Goal: Task Accomplishment & Management: Use online tool/utility

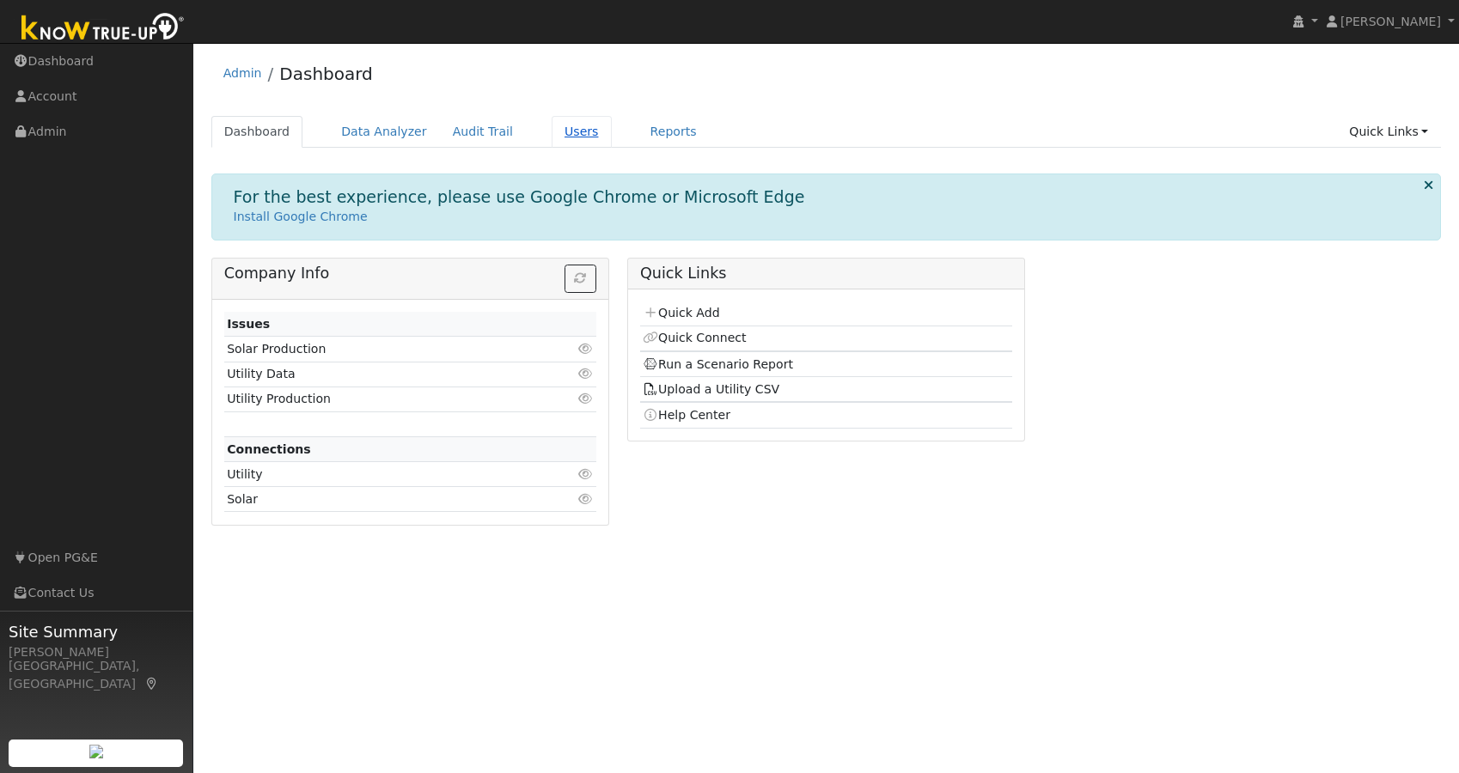
click at [555, 135] on link "Users" at bounding box center [582, 132] width 60 height 32
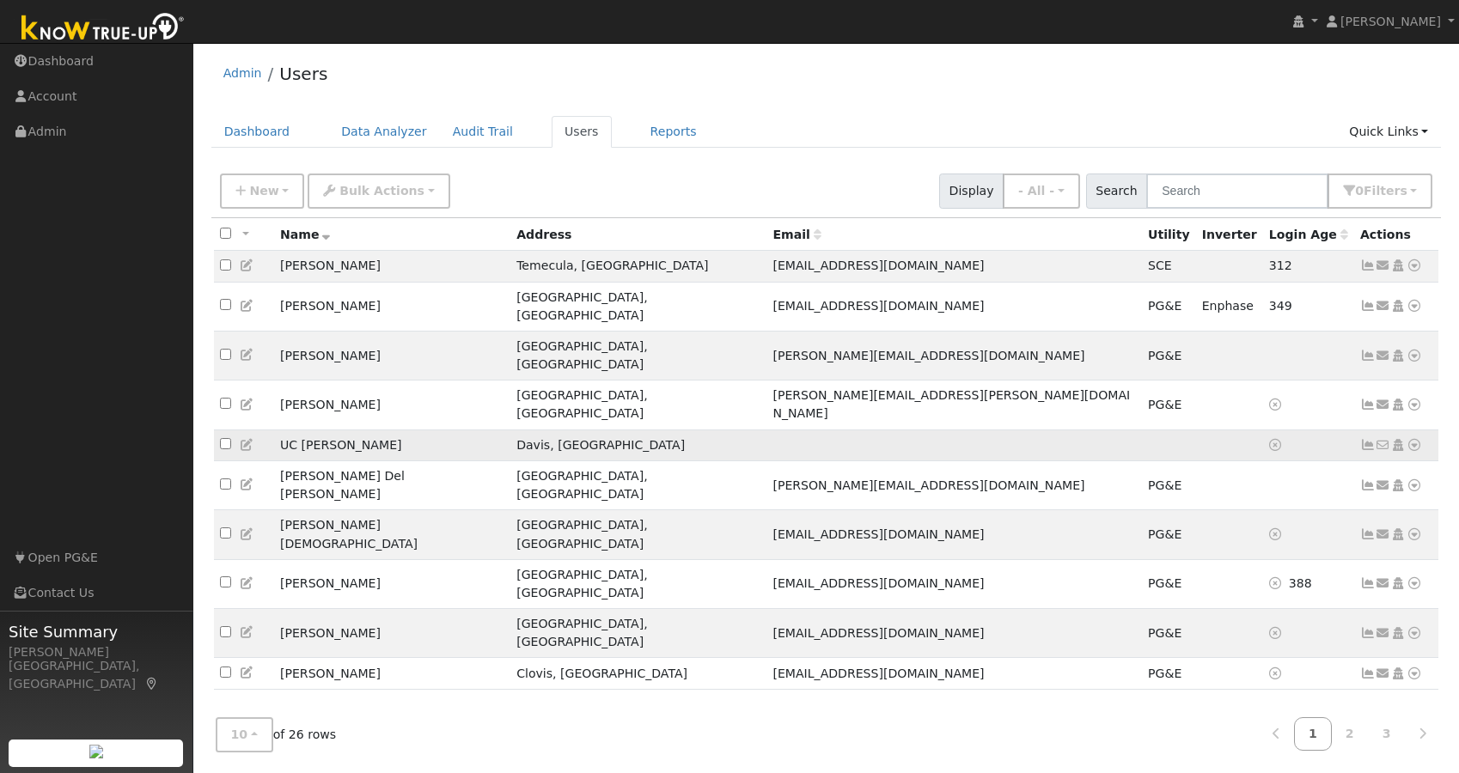
click at [1412, 439] on icon at bounding box center [1414, 445] width 15 height 12
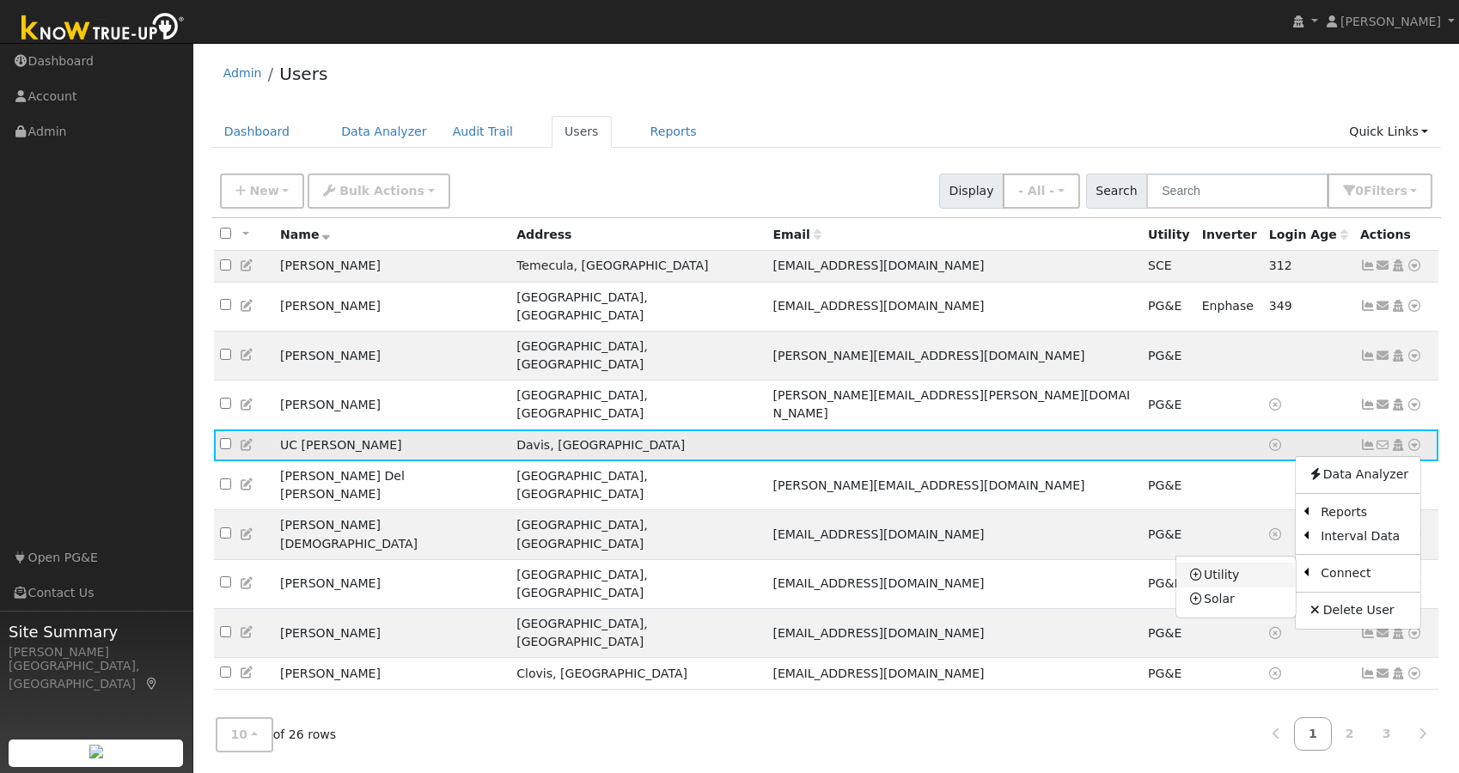
click at [1231, 563] on link "Utility" at bounding box center [1235, 575] width 119 height 24
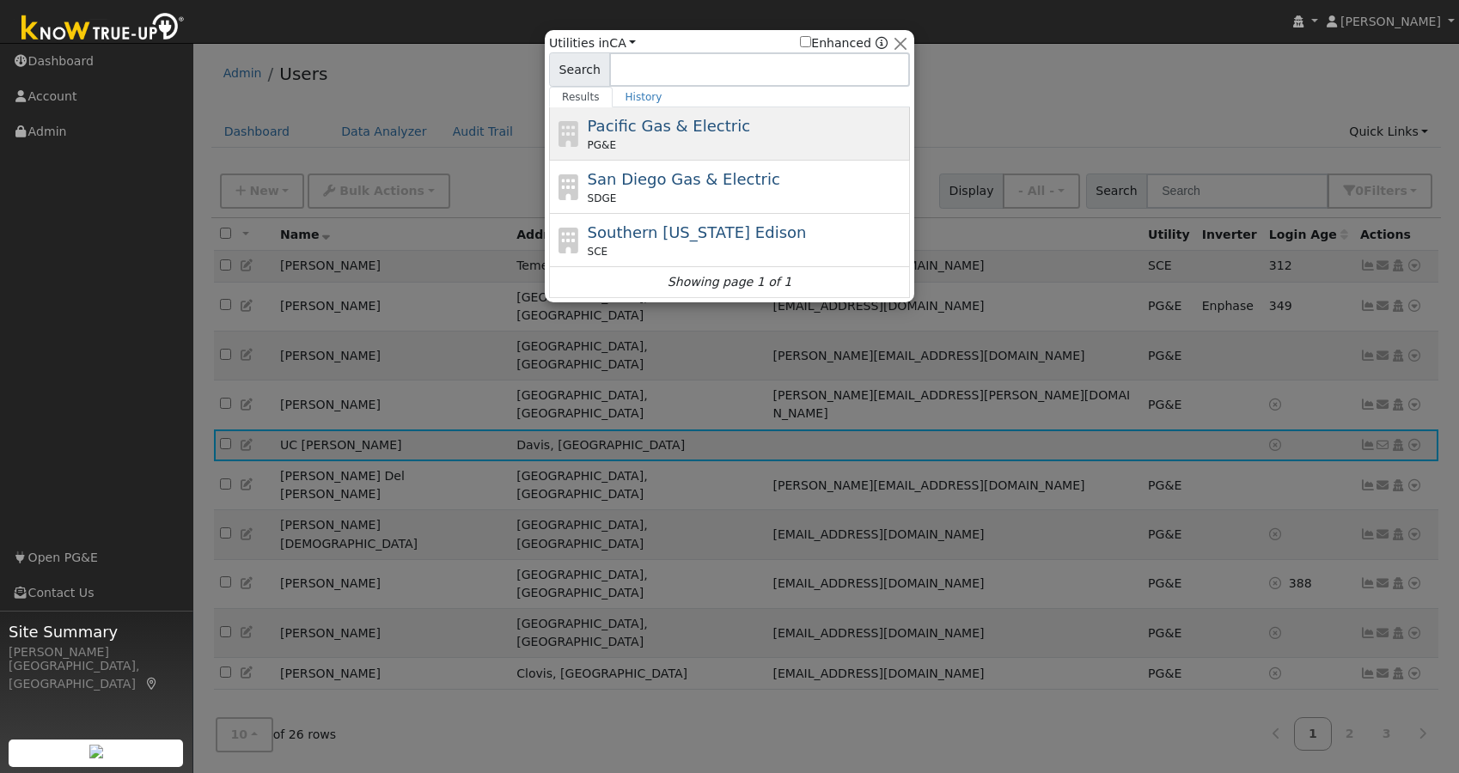
click at [694, 126] on span "Pacific Gas & Electric" at bounding box center [669, 126] width 162 height 18
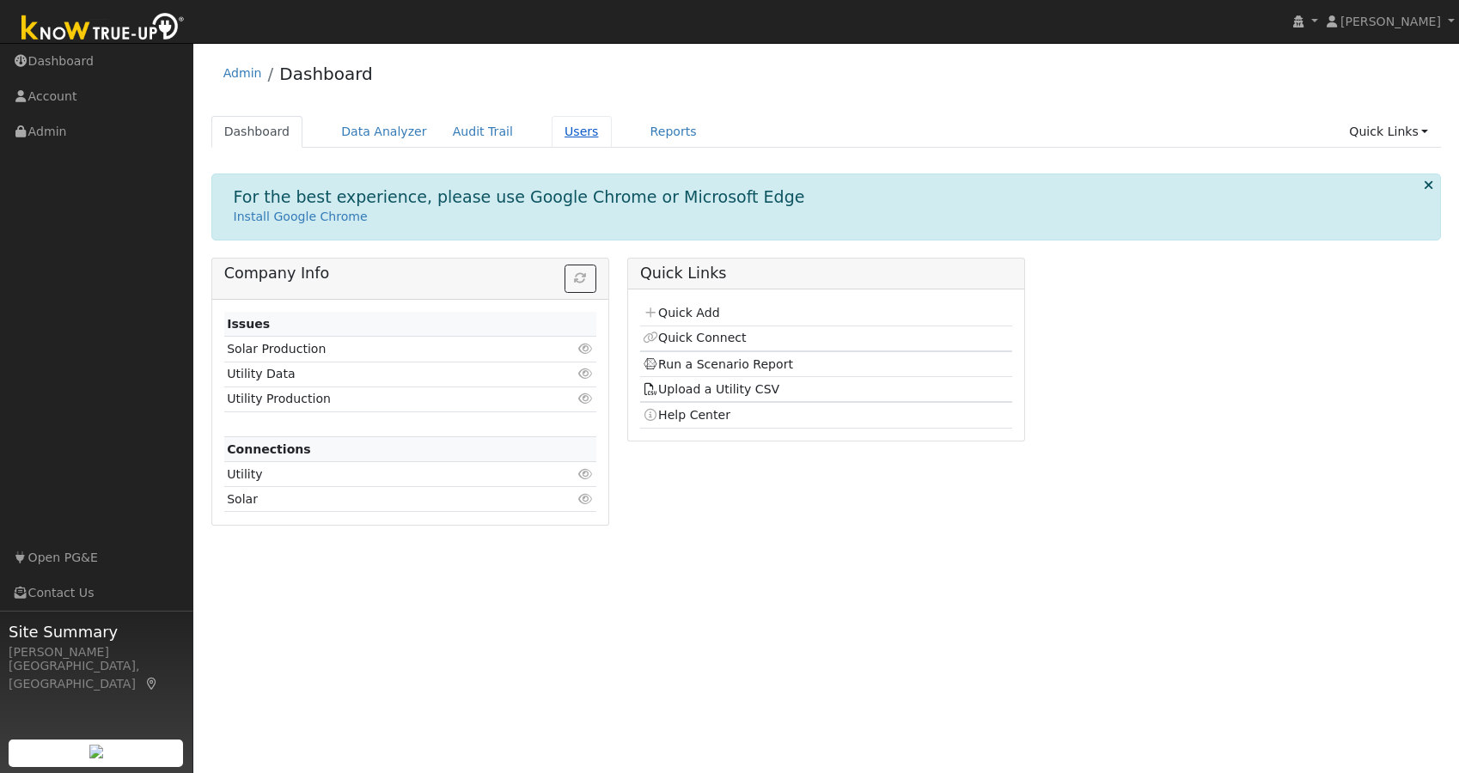
click at [561, 136] on link "Users" at bounding box center [582, 132] width 60 height 32
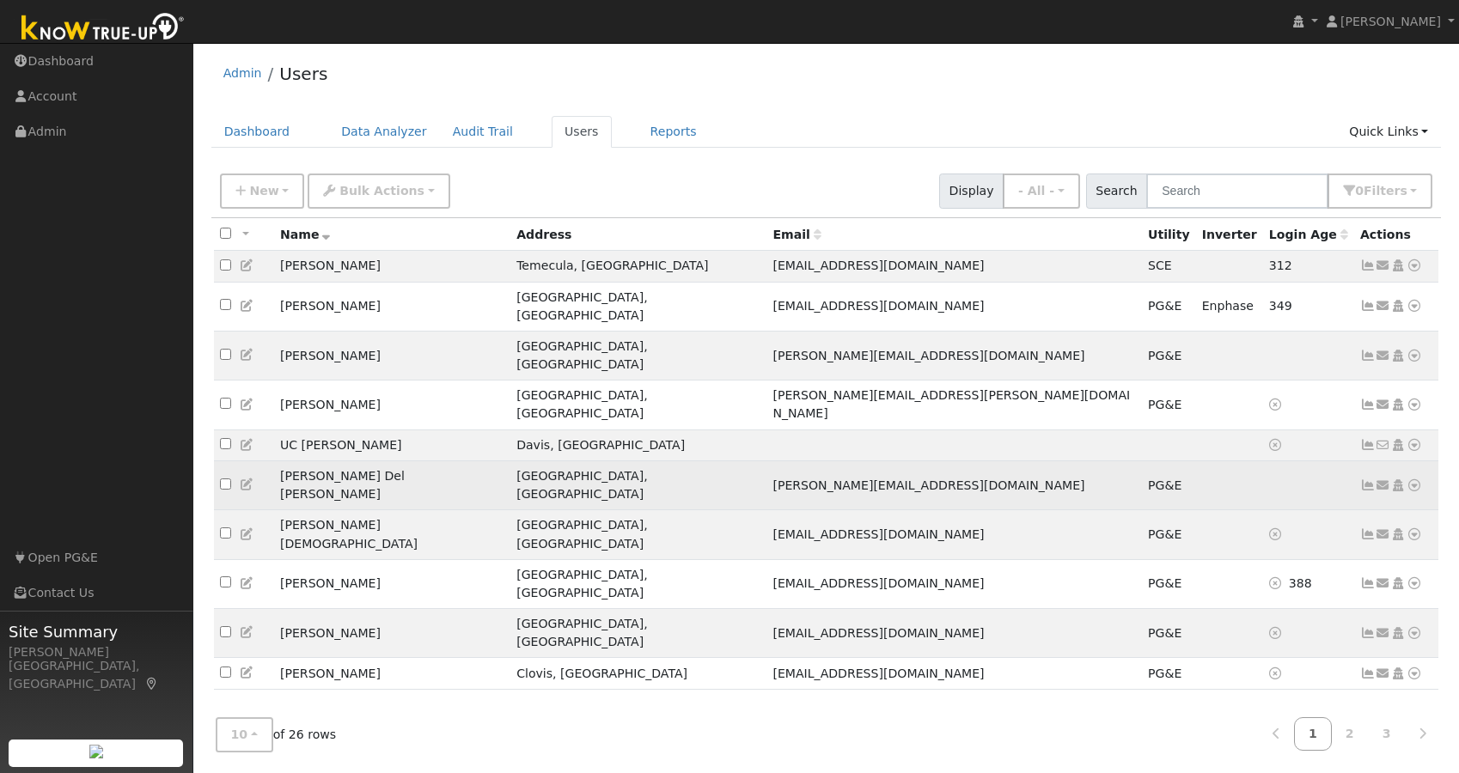
click at [1365, 480] on icon at bounding box center [1367, 486] width 15 height 12
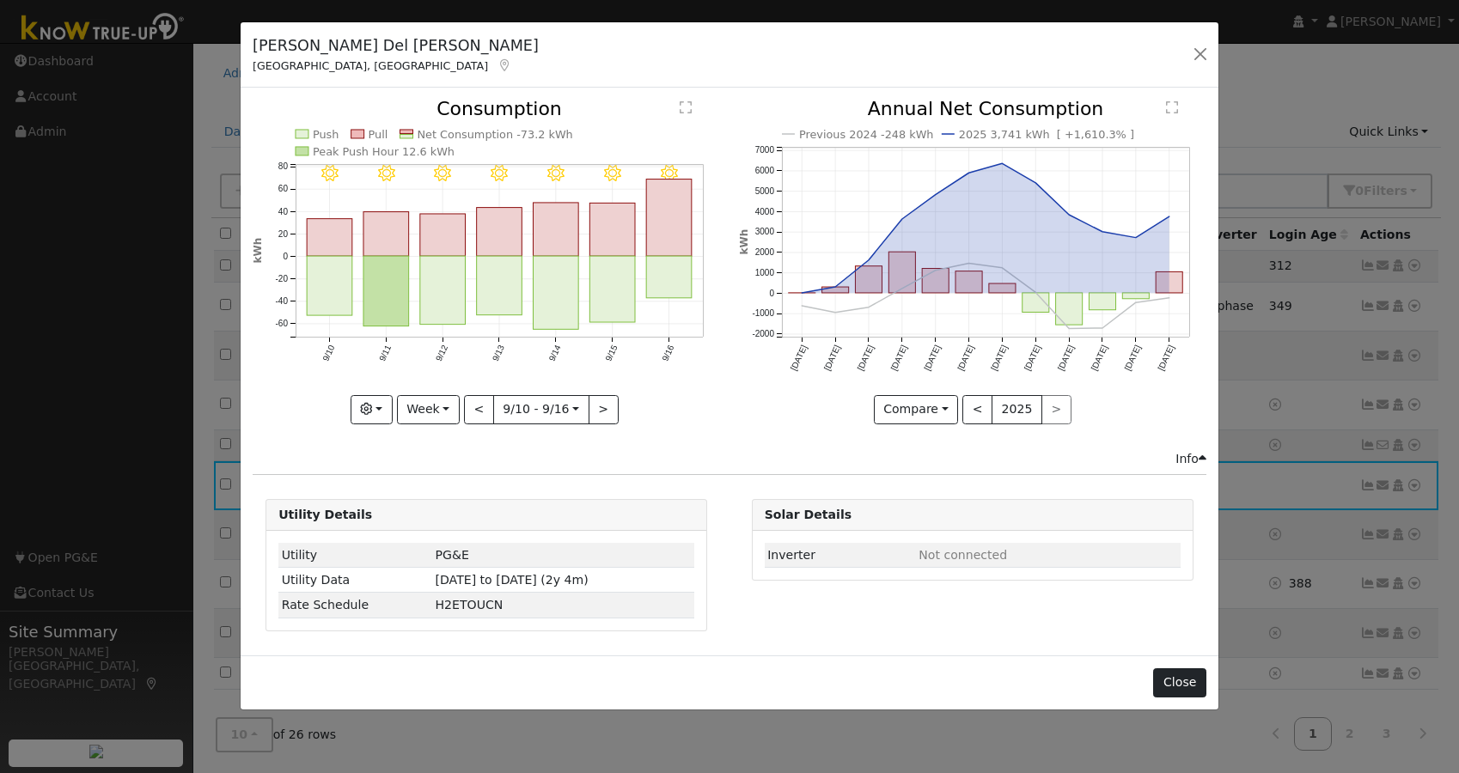
click at [1172, 681] on button "Close" at bounding box center [1179, 683] width 52 height 29
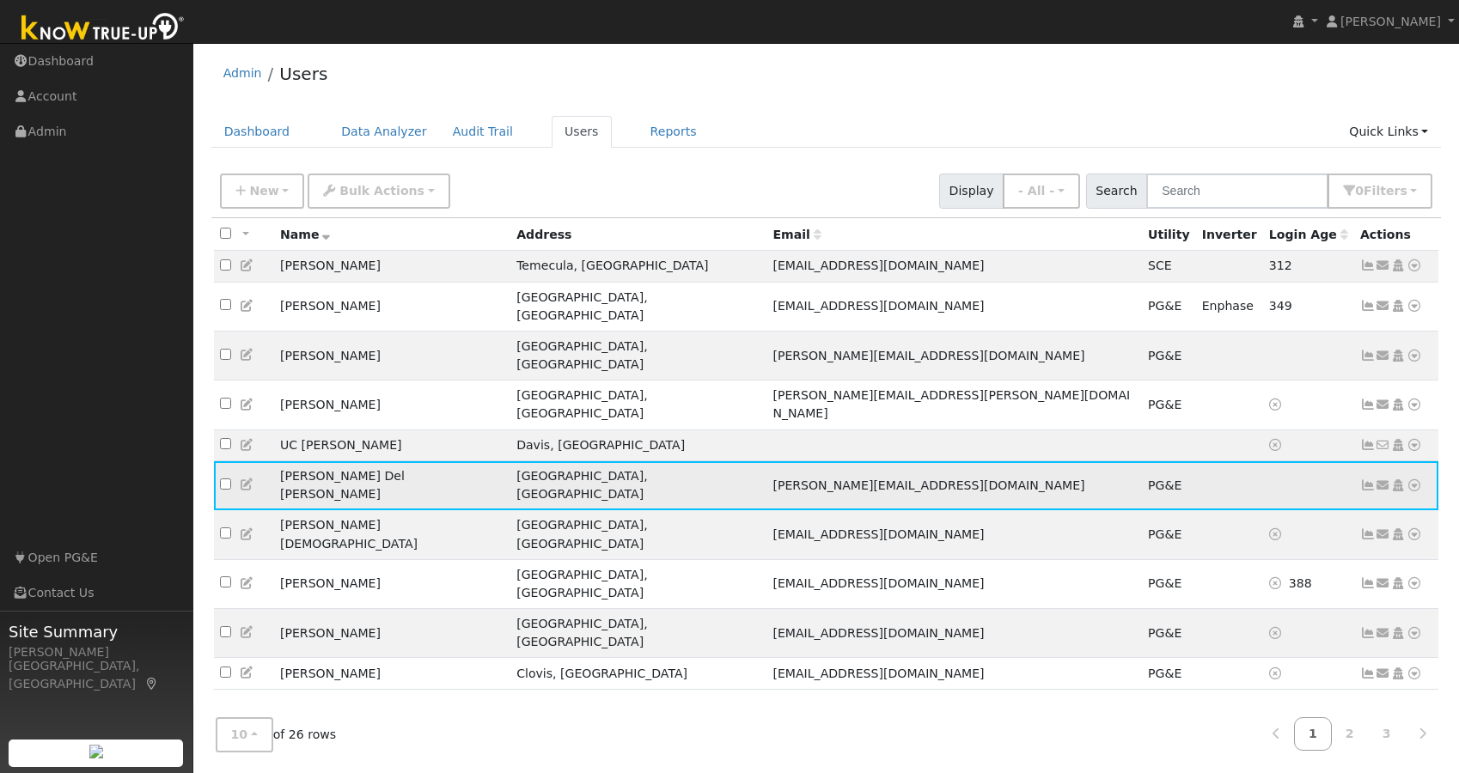
click at [1417, 480] on icon at bounding box center [1414, 486] width 15 height 12
click at [1366, 504] on link "Data Analyzer" at bounding box center [1358, 516] width 125 height 24
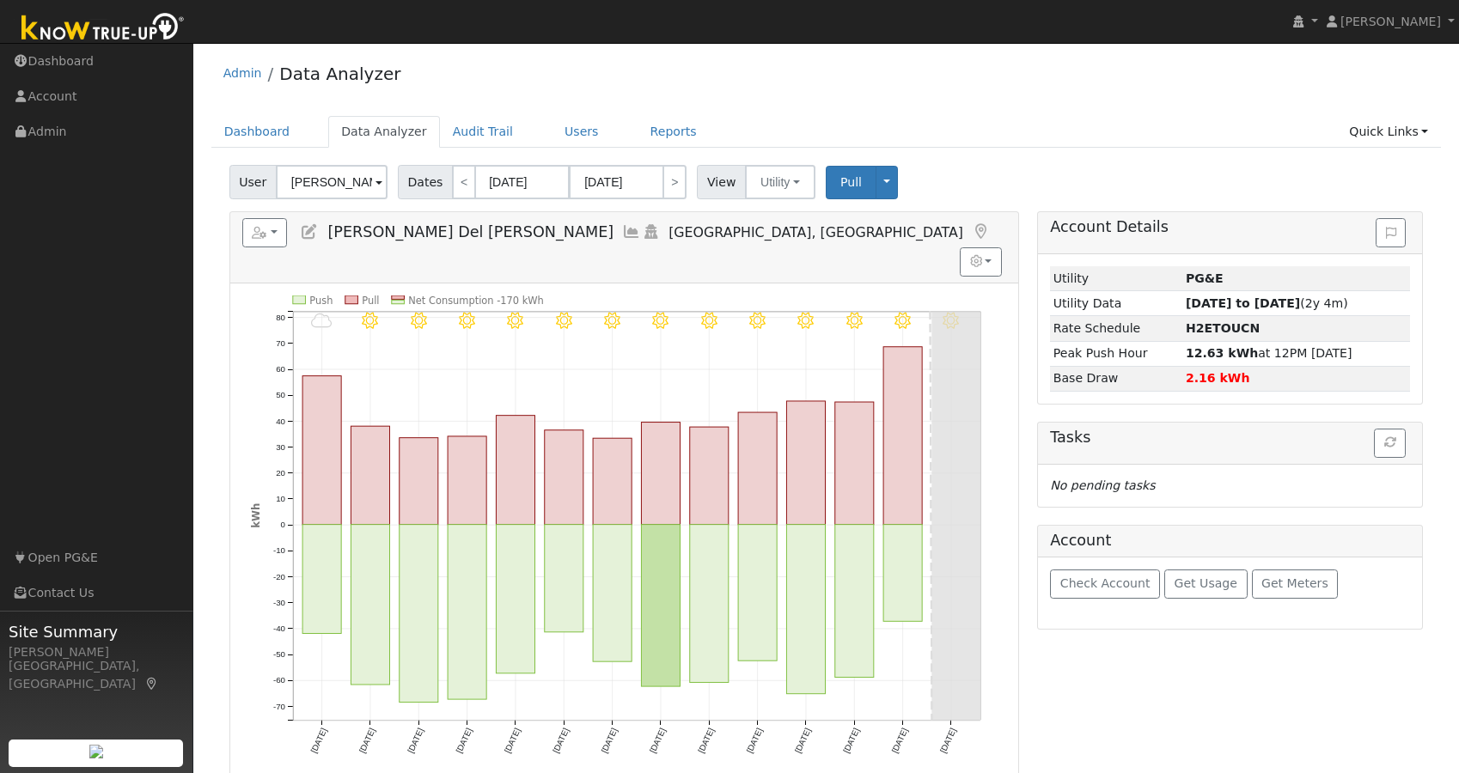
scroll to position [57, 0]
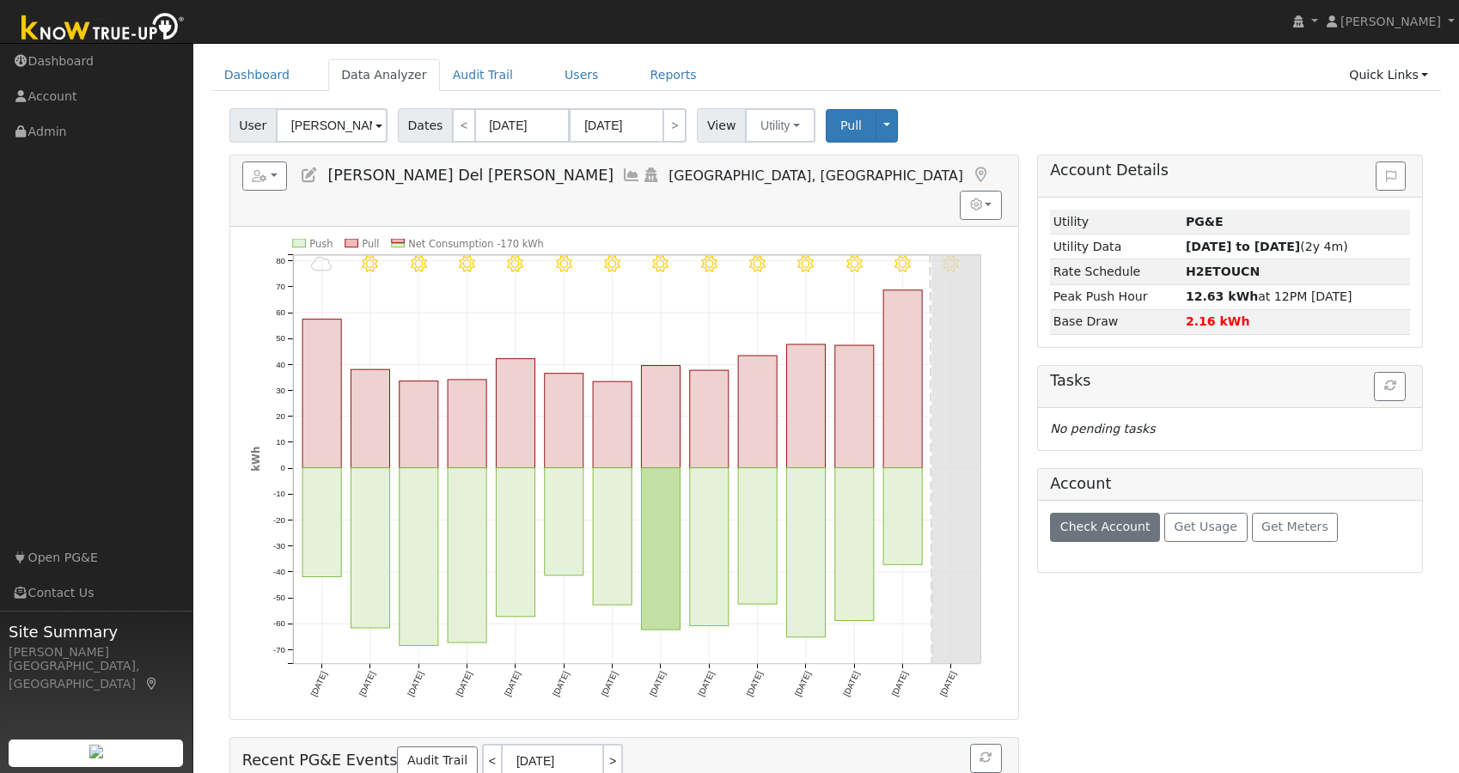
click at [1117, 534] on span "Check Account" at bounding box center [1105, 527] width 90 height 14
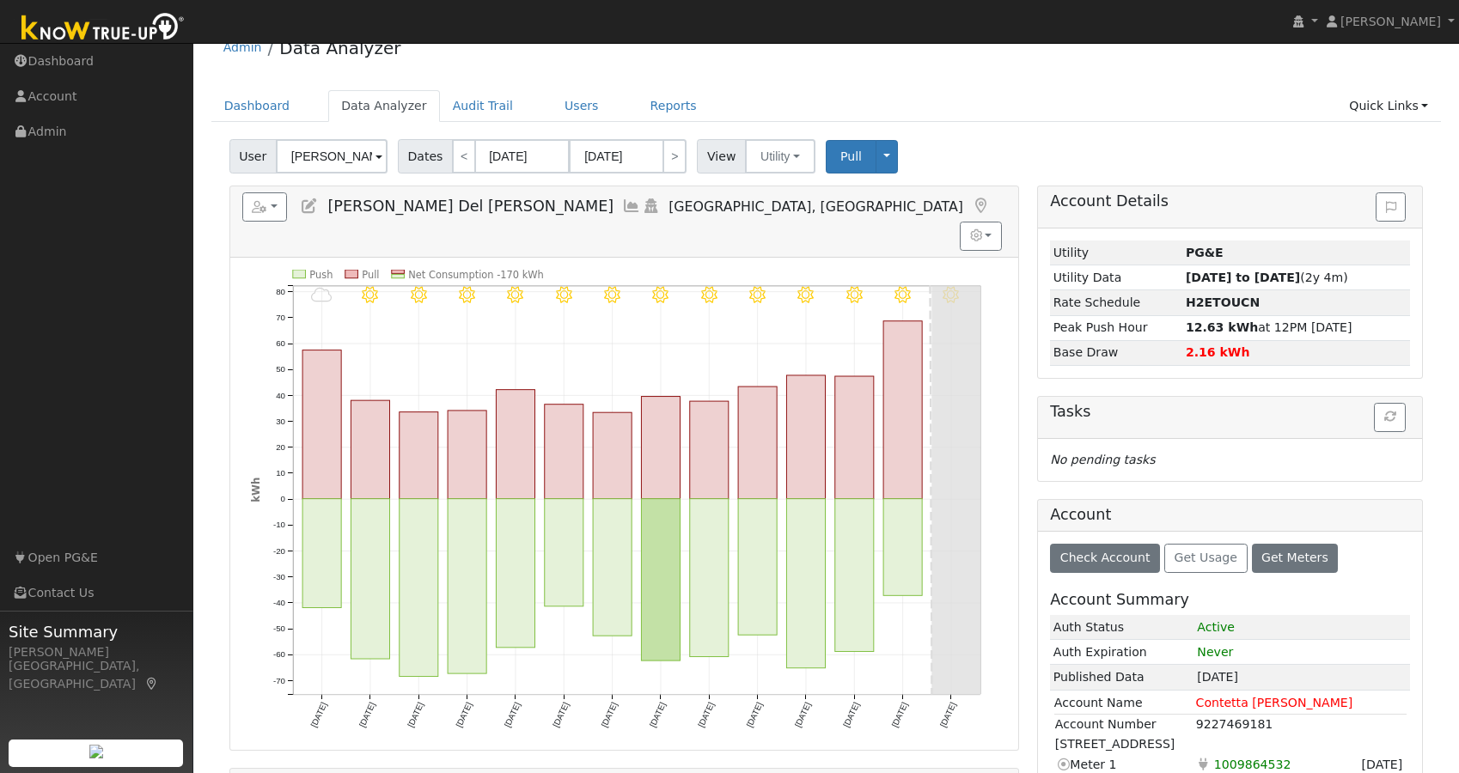
scroll to position [17, 0]
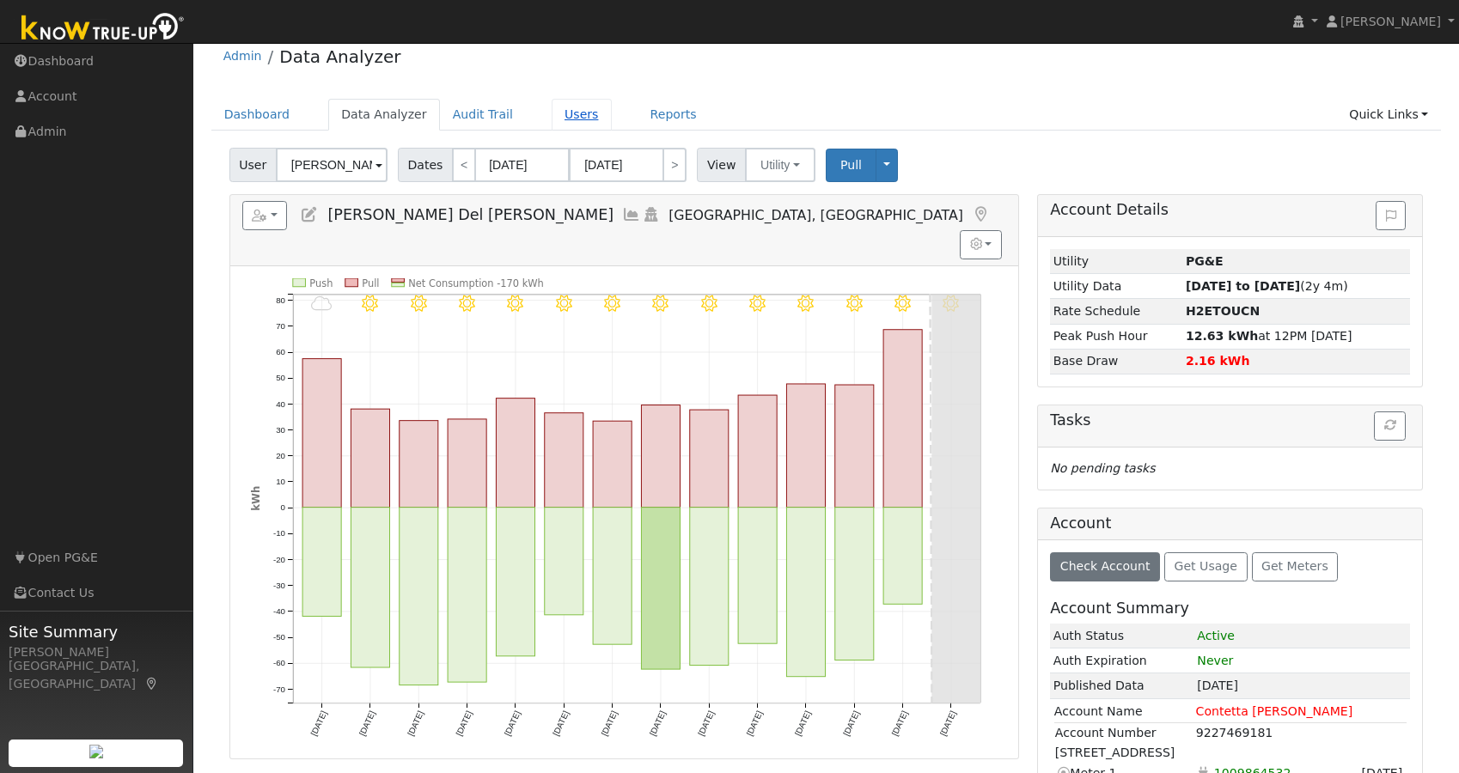
click at [560, 116] on link "Users" at bounding box center [582, 115] width 60 height 32
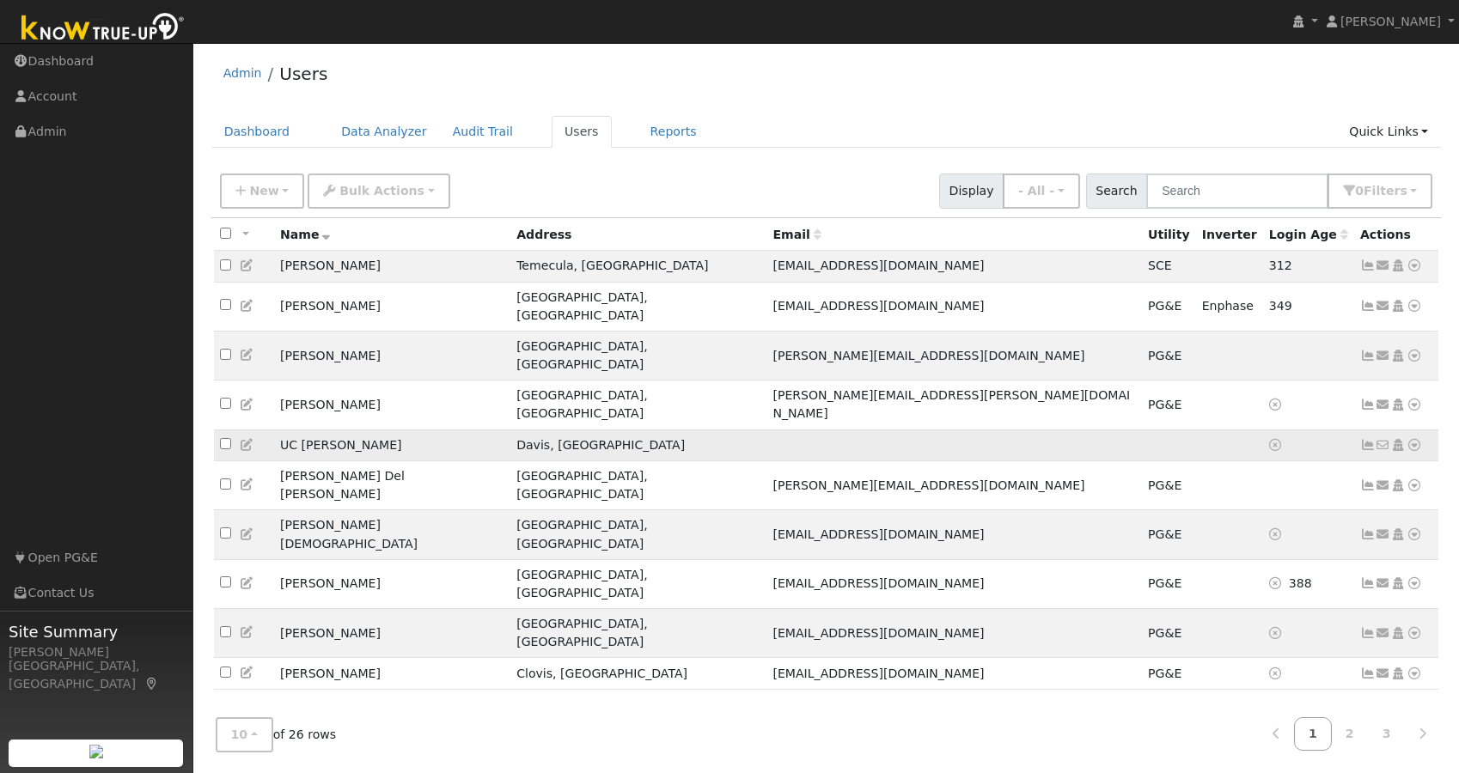
click at [1367, 439] on icon at bounding box center [1367, 445] width 15 height 12
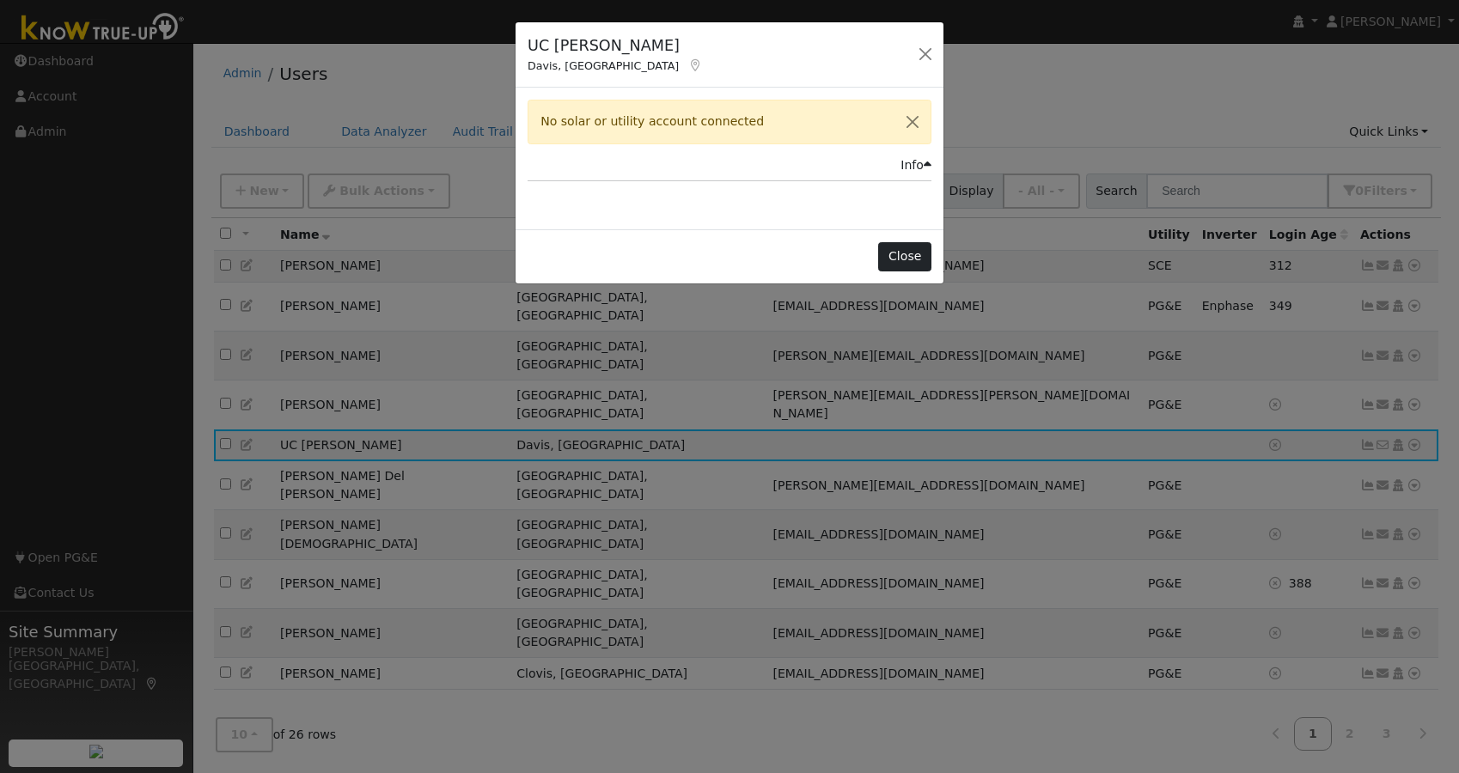
click at [903, 266] on button "Close" at bounding box center [904, 256] width 52 height 29
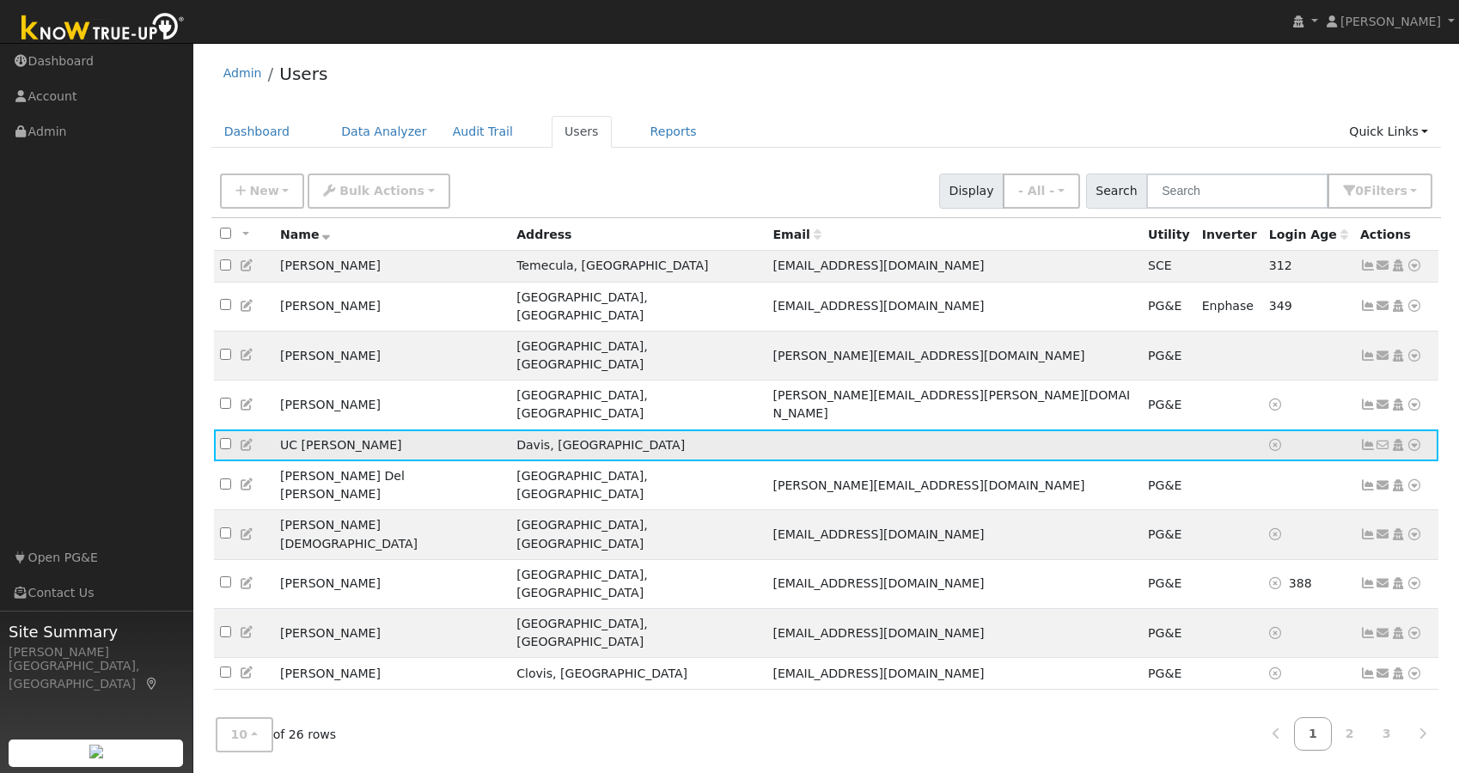
click at [1416, 439] on icon at bounding box center [1414, 445] width 15 height 12
click at [1214, 563] on link "Utility" at bounding box center [1235, 575] width 119 height 24
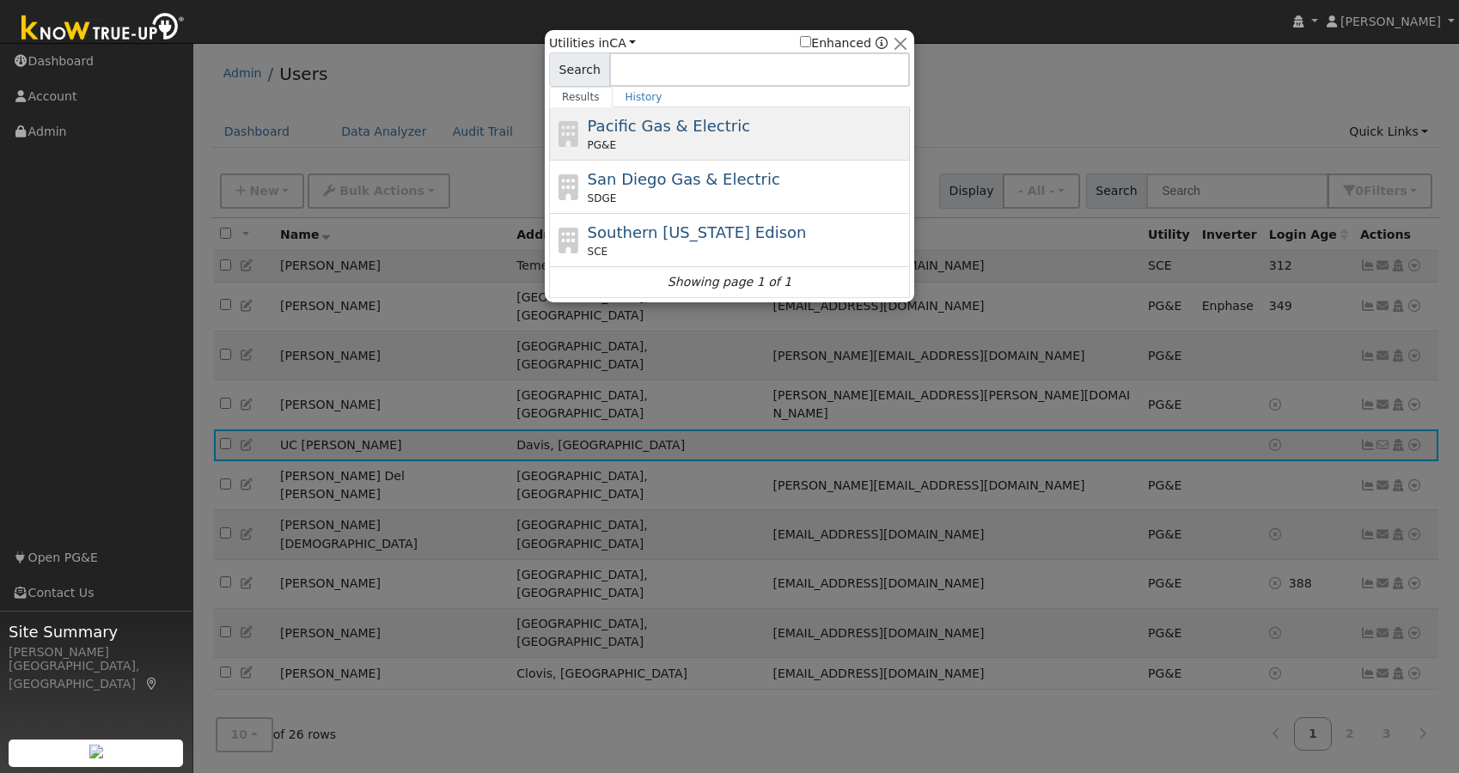
click at [658, 123] on span "Pacific Gas & Electric" at bounding box center [669, 126] width 162 height 18
